Goal: Book appointment/travel/reservation

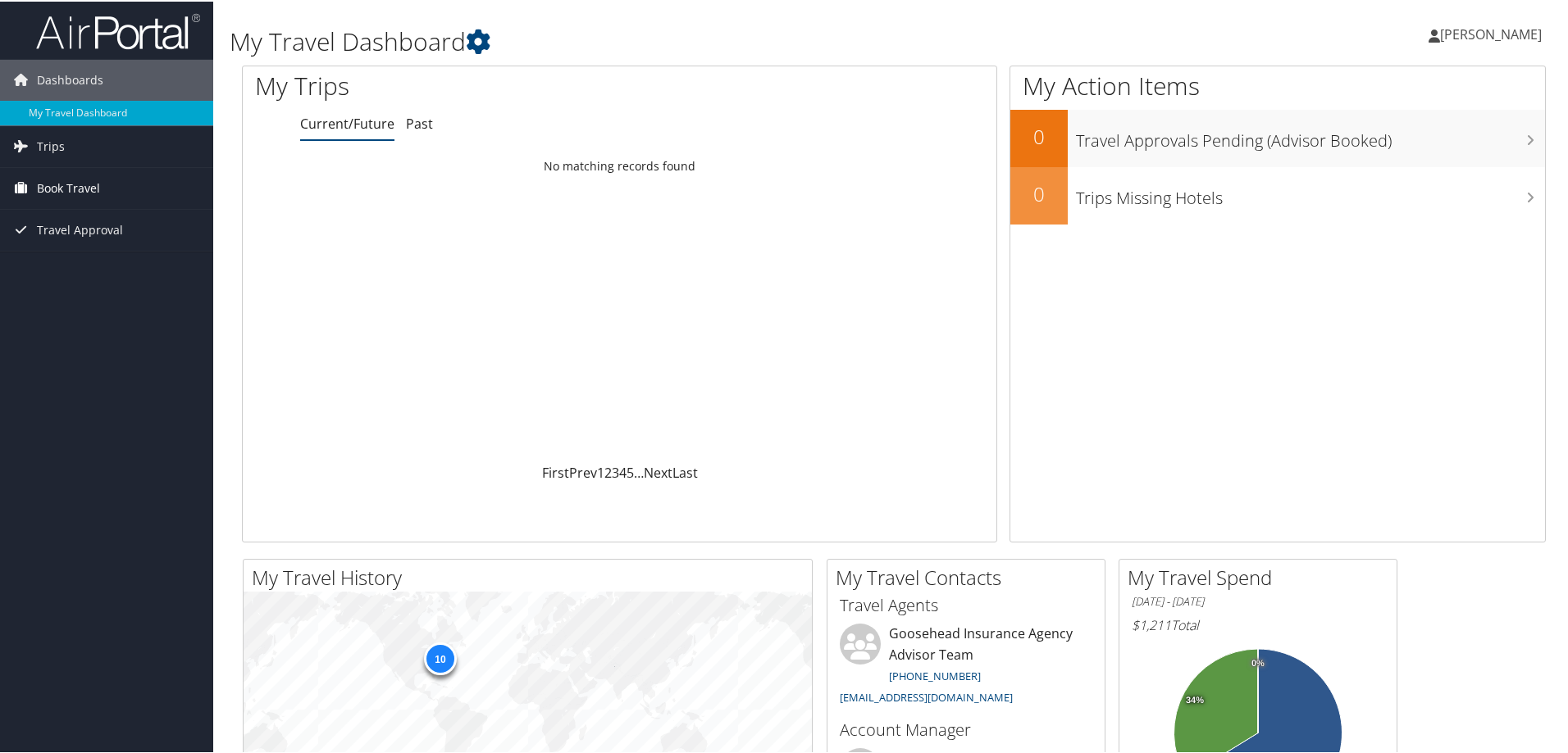
click at [47, 189] on span "Book Travel" at bounding box center [69, 187] width 63 height 41
click at [60, 220] on link "Agent Booking Request" at bounding box center [106, 219] width 213 height 24
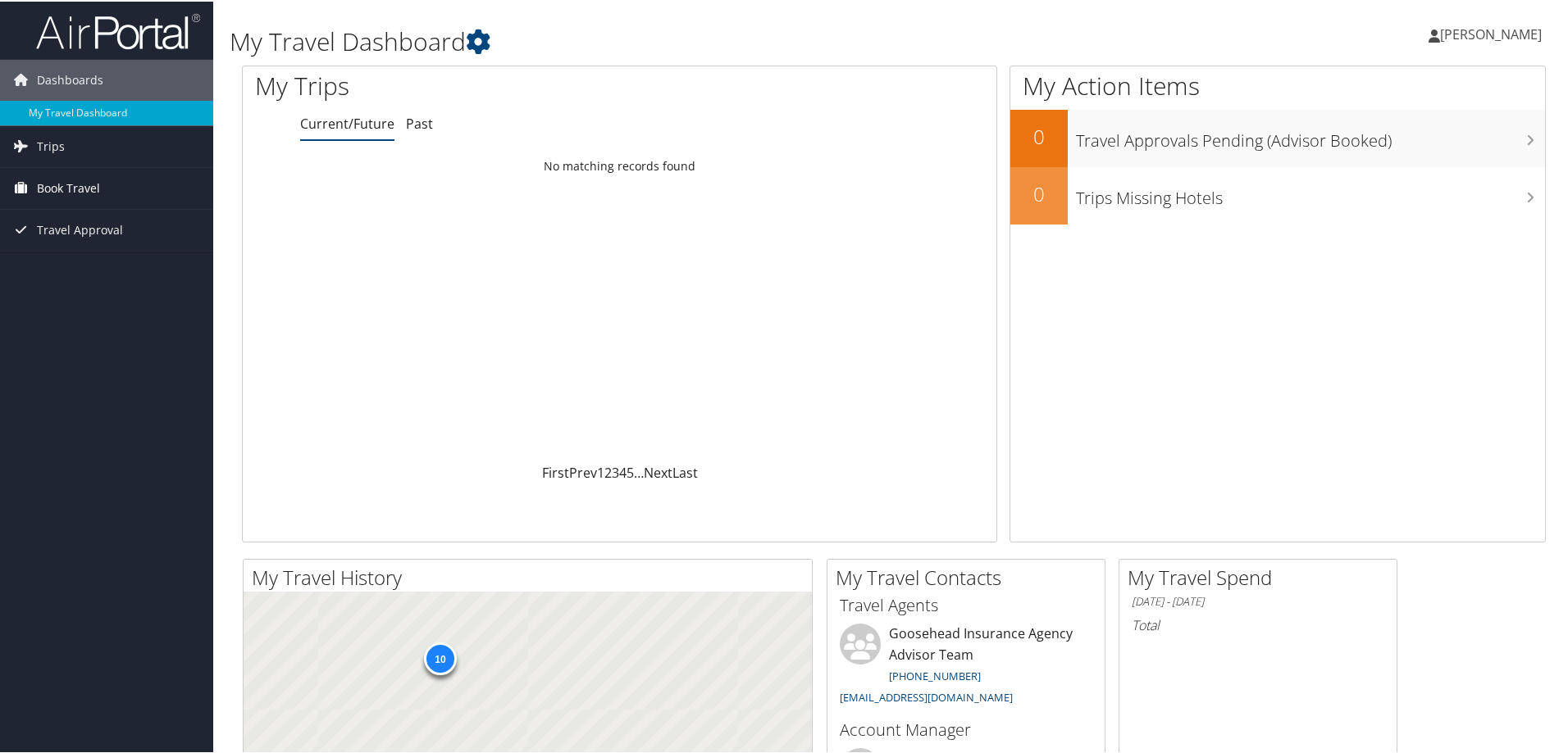
click at [59, 194] on span "Book Travel" at bounding box center [69, 187] width 63 height 41
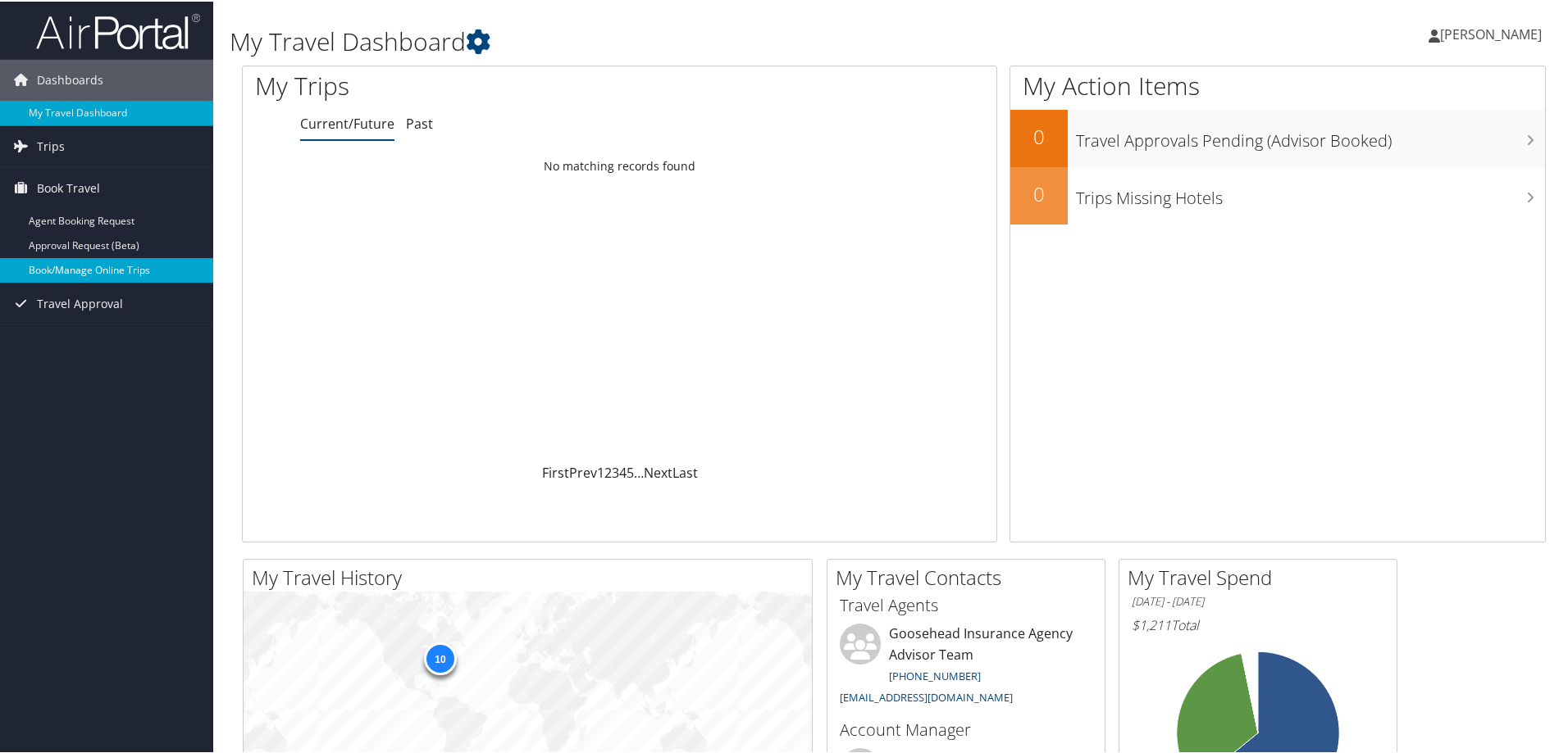
click at [59, 275] on link "Book/Manage Online Trips" at bounding box center [106, 269] width 213 height 24
